Goal: Information Seeking & Learning: Learn about a topic

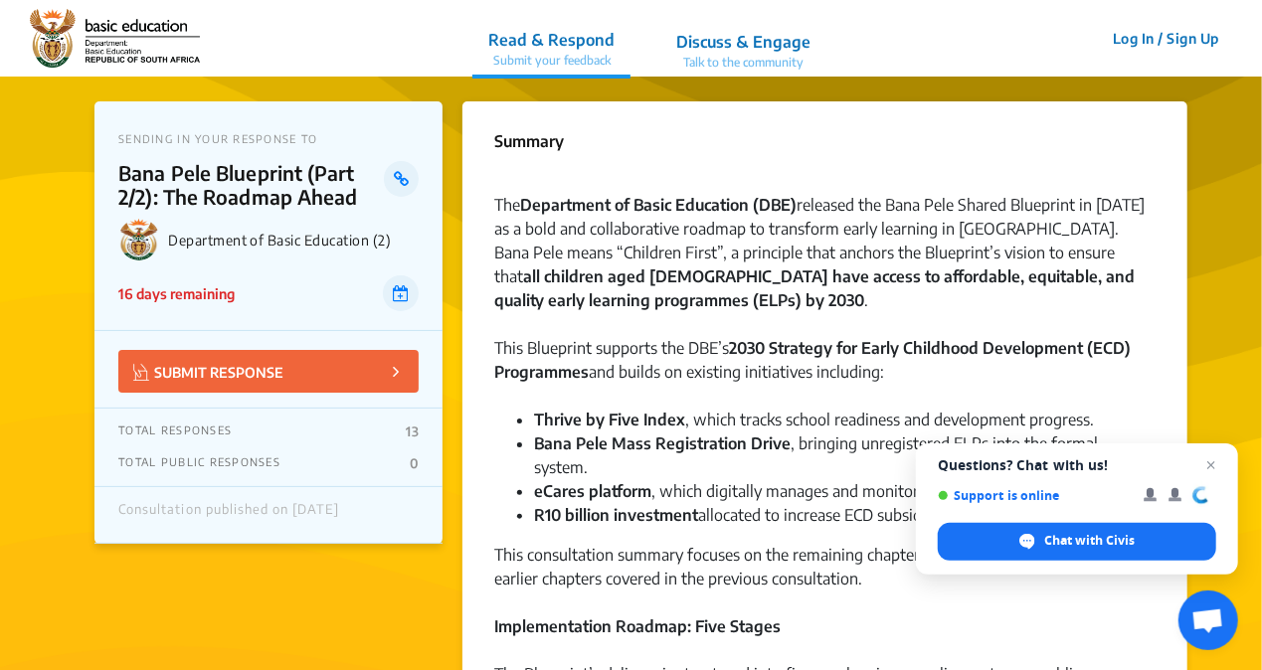
click at [1212, 452] on span "Questions? Chat with us! Support is online Chat with Civis" at bounding box center [1077, 509] width 322 height 131
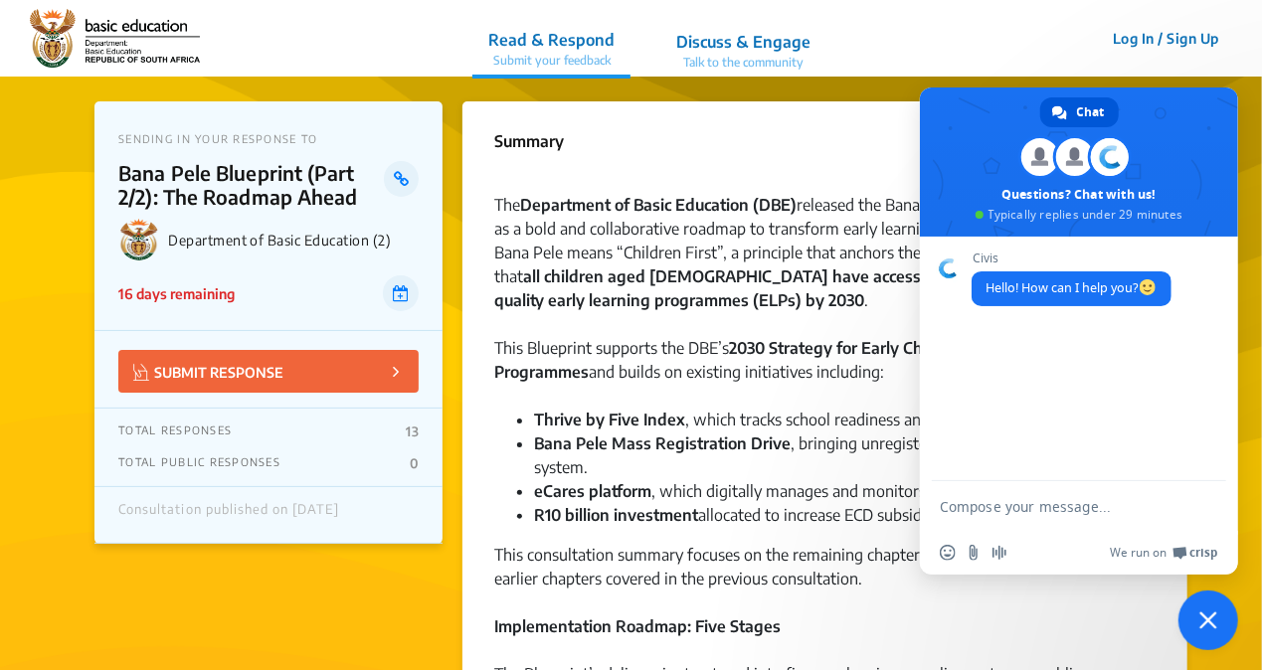
click at [616, 208] on strong "Department of Basic Education (DBE)" at bounding box center [658, 205] width 277 height 20
drag, startPoint x: 997, startPoint y: 92, endPoint x: 1044, endPoint y: 195, distance: 113.9
click at [1028, 213] on span at bounding box center [1079, 162] width 318 height 149
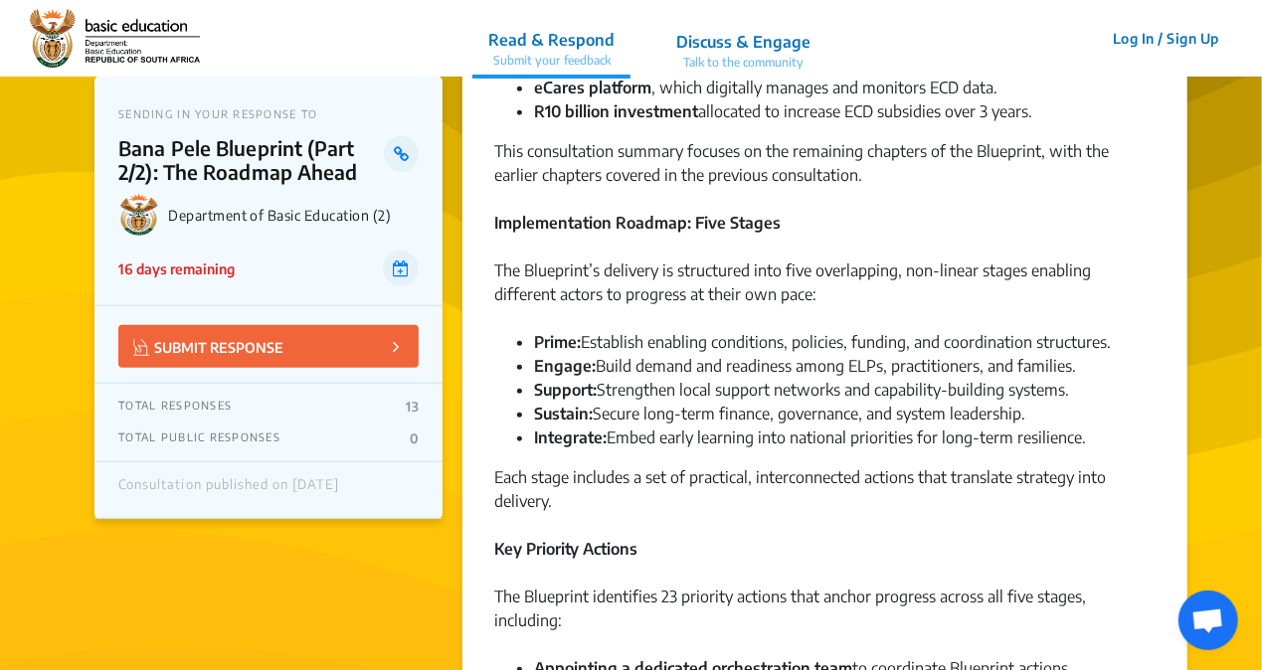
scroll to position [597, 0]
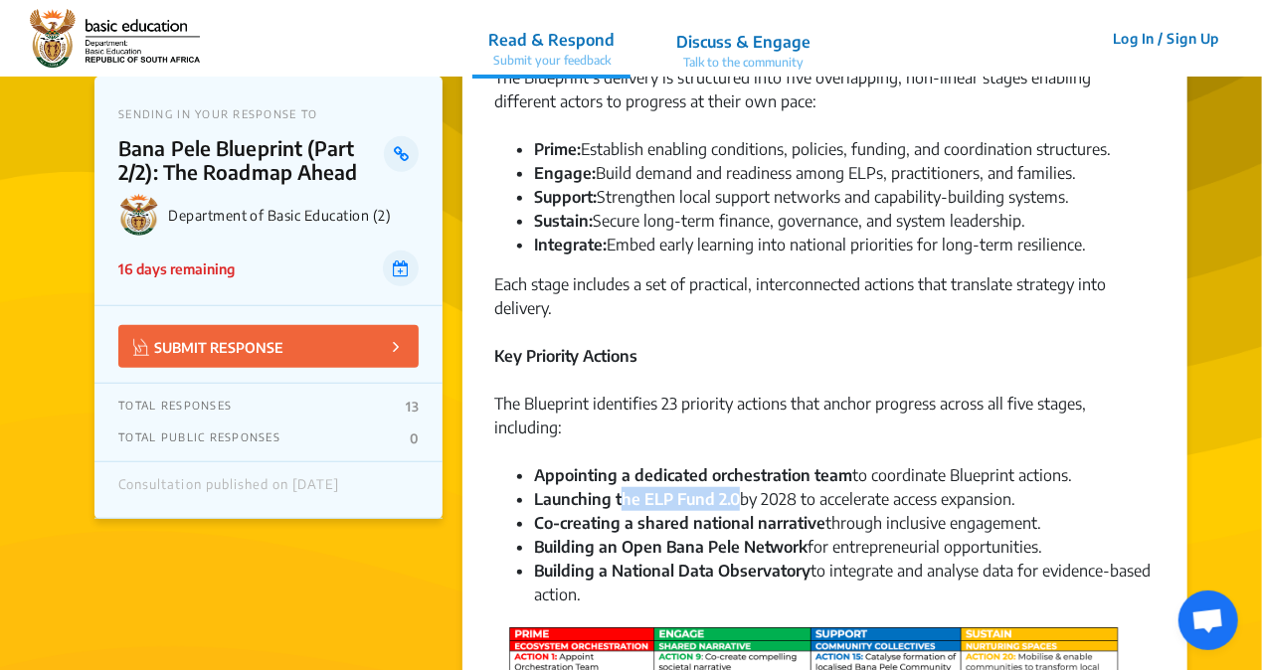
drag, startPoint x: 623, startPoint y: 467, endPoint x: 735, endPoint y: 471, distance: 112.5
click at [735, 489] on strong "Launching the ELP Fund 2.0" at bounding box center [637, 499] width 206 height 20
drag, startPoint x: 735, startPoint y: 471, endPoint x: 718, endPoint y: 507, distance: 39.6
click at [718, 513] on strong "Co-creating a shared national narrative" at bounding box center [679, 523] width 291 height 20
drag, startPoint x: 718, startPoint y: 507, endPoint x: 667, endPoint y: 541, distance: 61.0
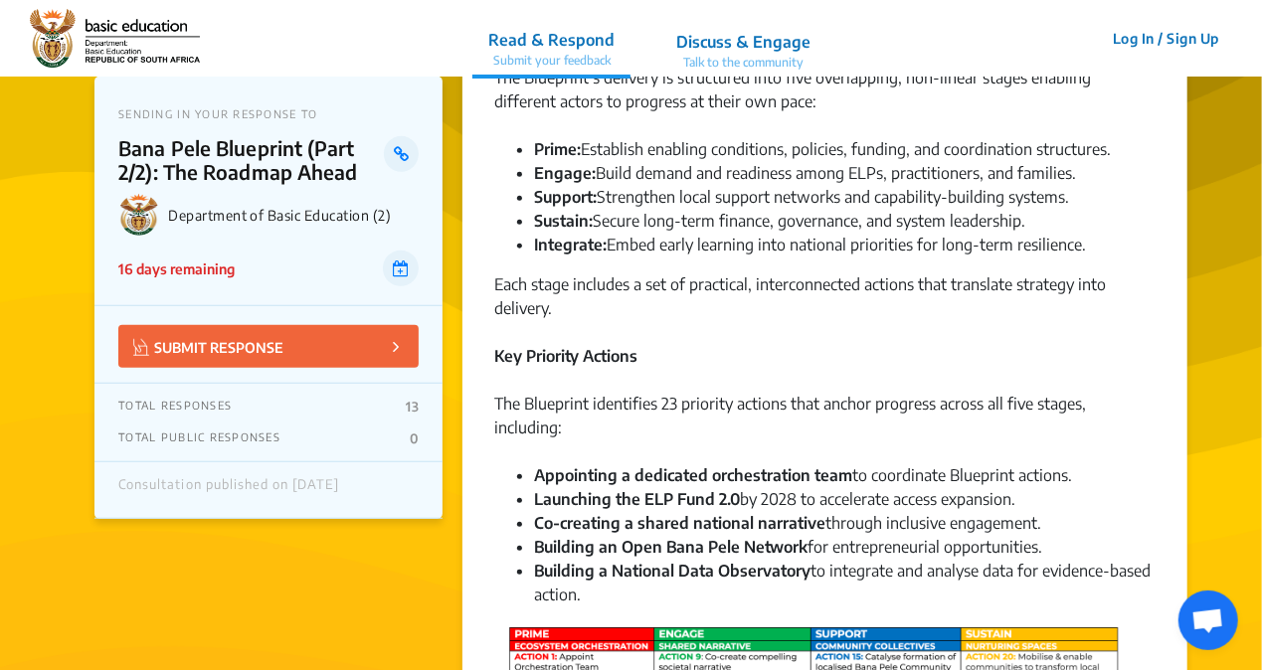
click at [667, 561] on strong "Building a National Data Observatory" at bounding box center [672, 571] width 277 height 20
click at [1144, 273] on div "Each stage includes a set of practical, interconnected actions that translate s…" at bounding box center [824, 309] width 661 height 72
click at [755, 244] on div "The Department of Basic Education (DBE) released the Bana Pele Shared Blueprint…" at bounding box center [824, 460] width 661 height 1776
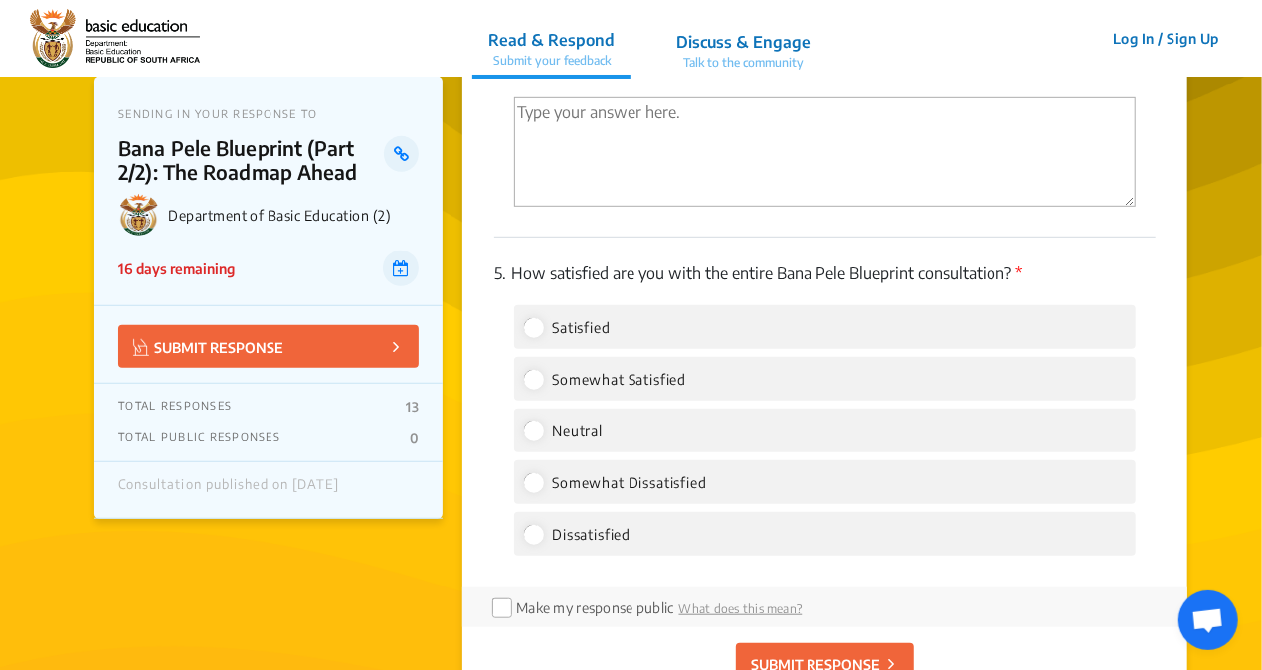
scroll to position [4377, 0]
